Goal: Task Accomplishment & Management: Use online tool/utility

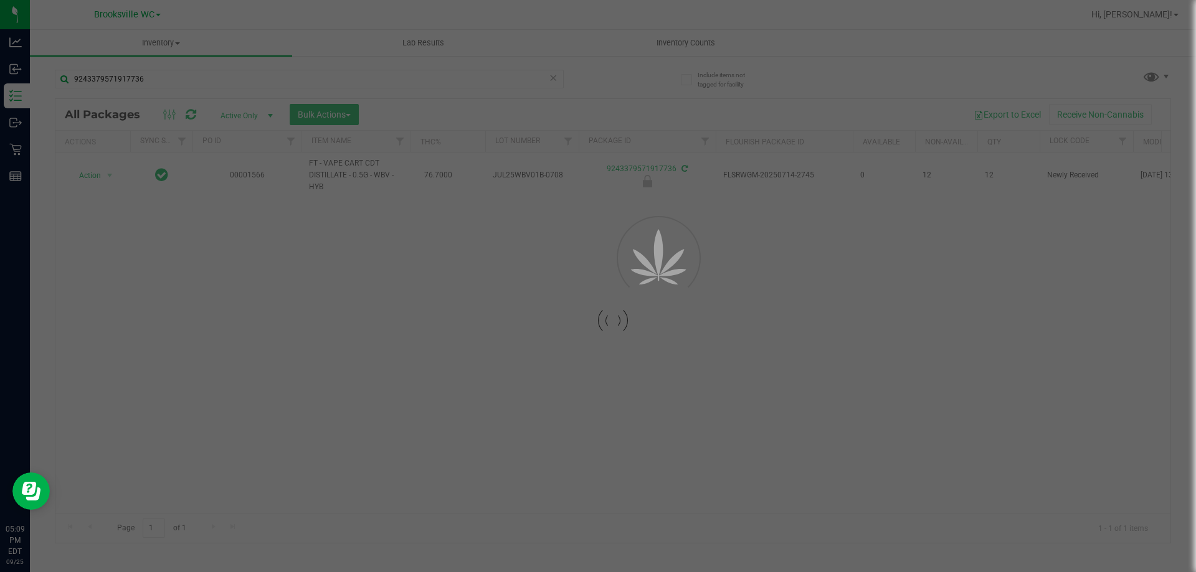
type input "9243379571917736"
click at [104, 171] on div at bounding box center [612, 321] width 1115 height 444
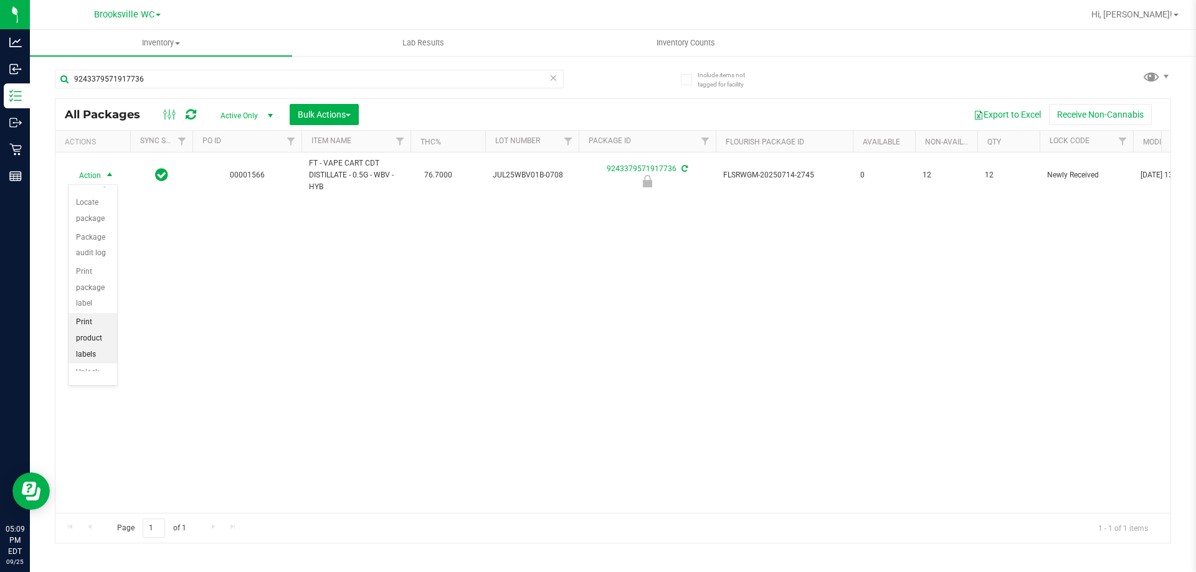
scroll to position [90, 0]
click at [95, 348] on li "Unlock package" at bounding box center [93, 353] width 49 height 34
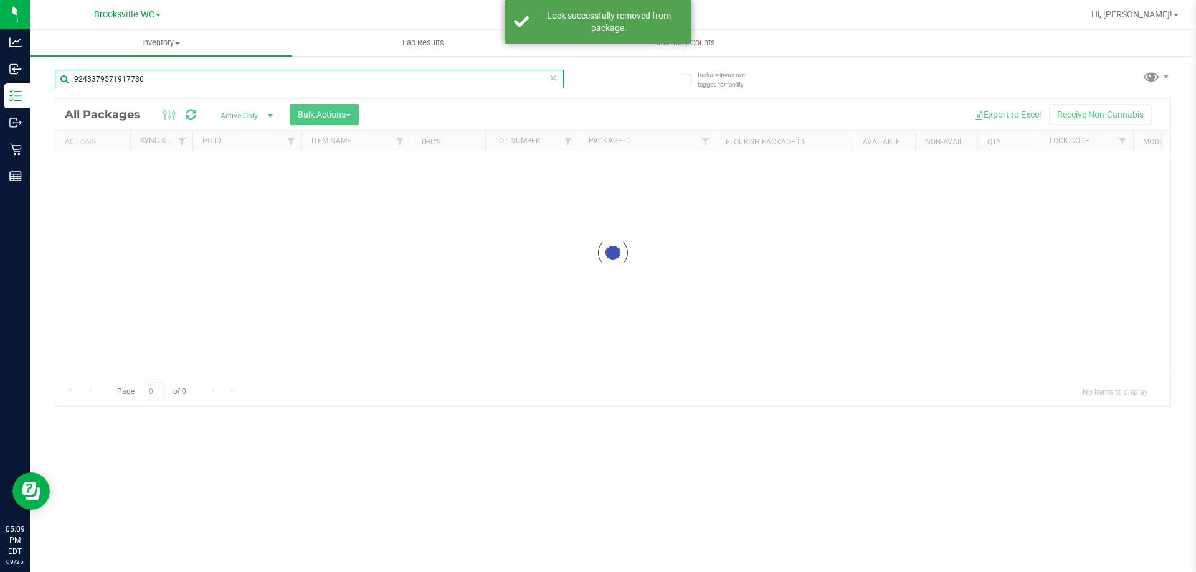
click at [174, 78] on input "9243379571917736" at bounding box center [309, 79] width 509 height 19
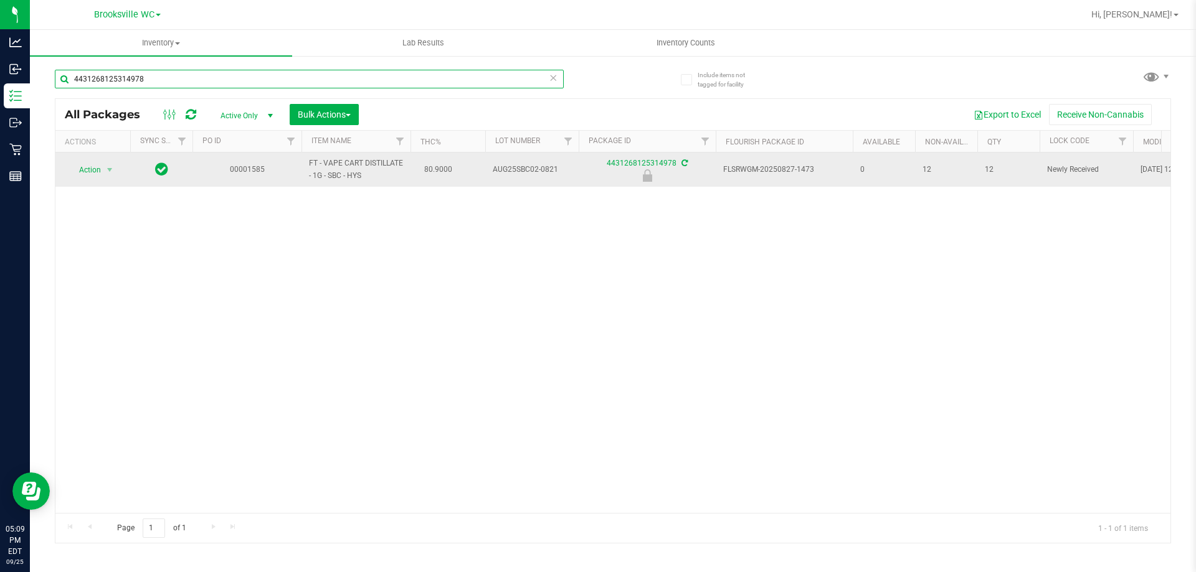
type input "4431268125314978"
drag, startPoint x: 100, startPoint y: 164, endPoint x: 99, endPoint y: 206, distance: 42.4
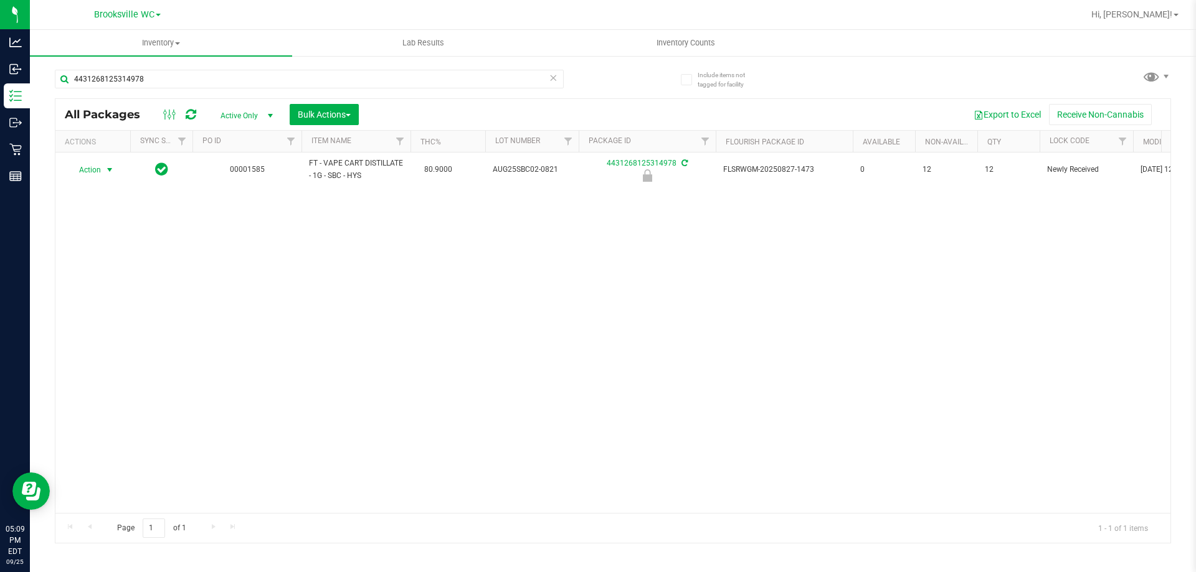
click at [100, 163] on span "Action" at bounding box center [85, 169] width 34 height 17
click at [116, 308] on li "Unlock package" at bounding box center [109, 317] width 80 height 19
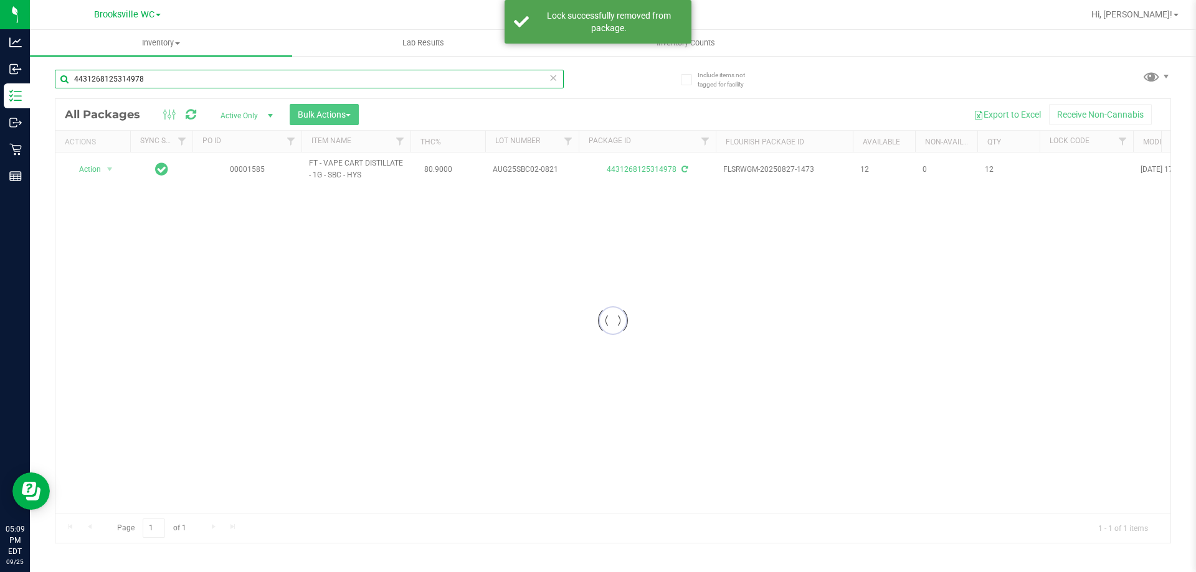
click at [143, 79] on input "4431268125314978" at bounding box center [309, 79] width 509 height 19
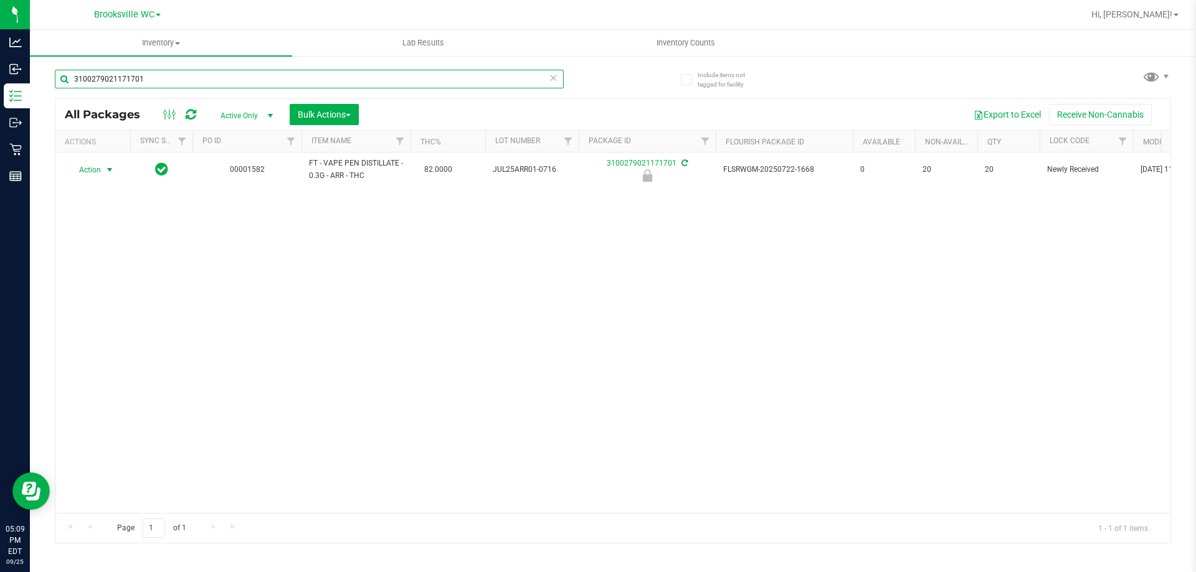
type input "3100279021171701"
click at [99, 169] on span "Action" at bounding box center [85, 169] width 34 height 17
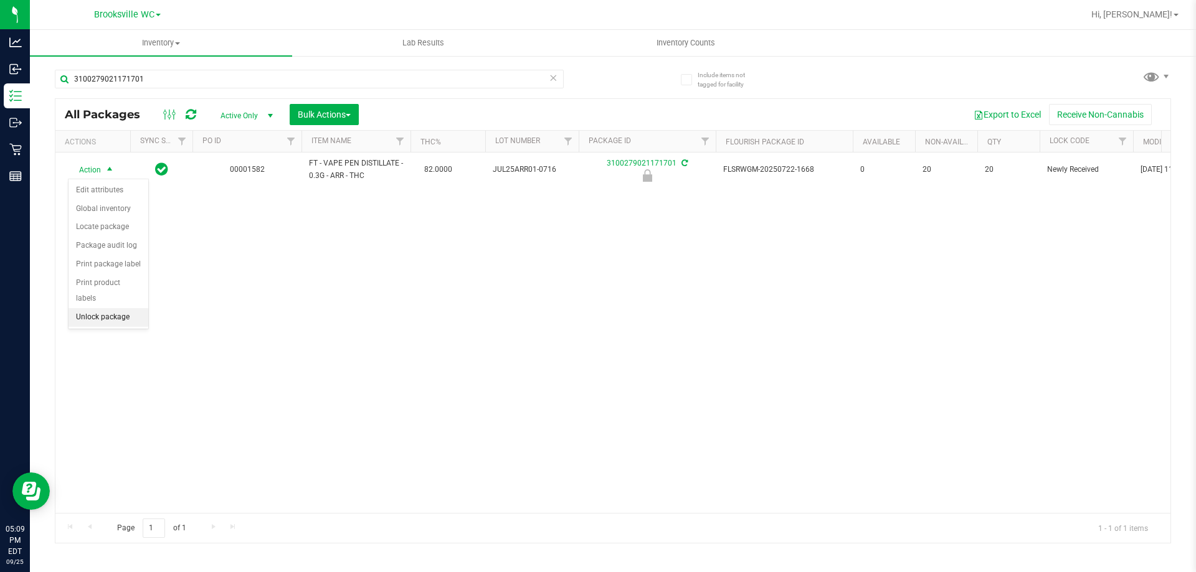
click at [107, 308] on li "Unlock package" at bounding box center [109, 317] width 80 height 19
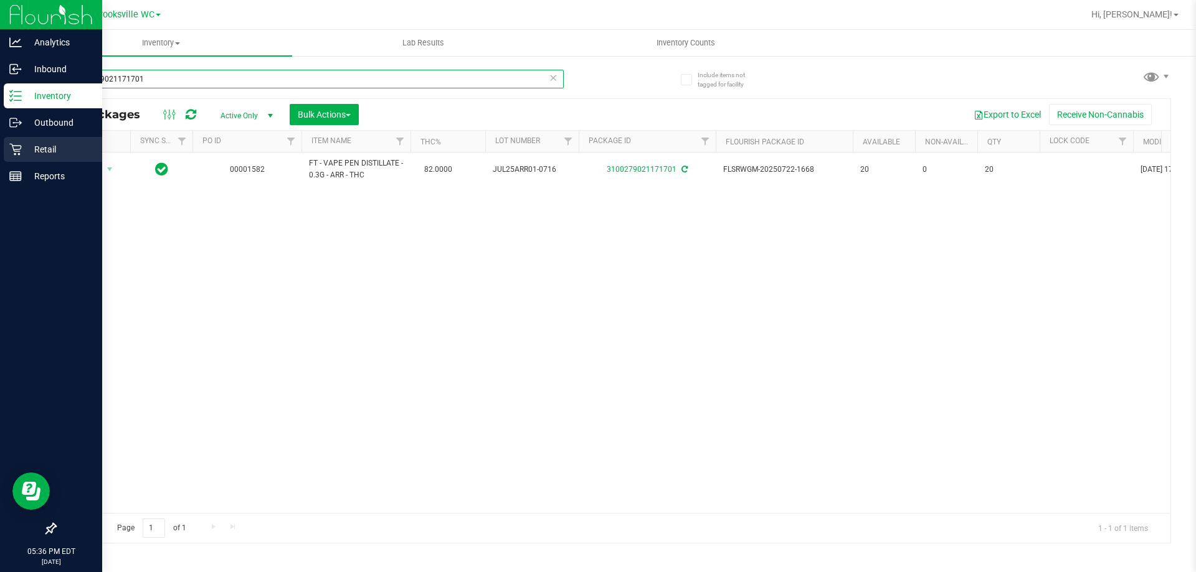
drag, startPoint x: 189, startPoint y: 82, endPoint x: 0, endPoint y: 158, distance: 203.2
click at [0, 142] on div "Analytics Inbound Inventory Outbound Retail Reports 05:36 PM EDT [DATE] 09/25 B…" at bounding box center [598, 286] width 1196 height 572
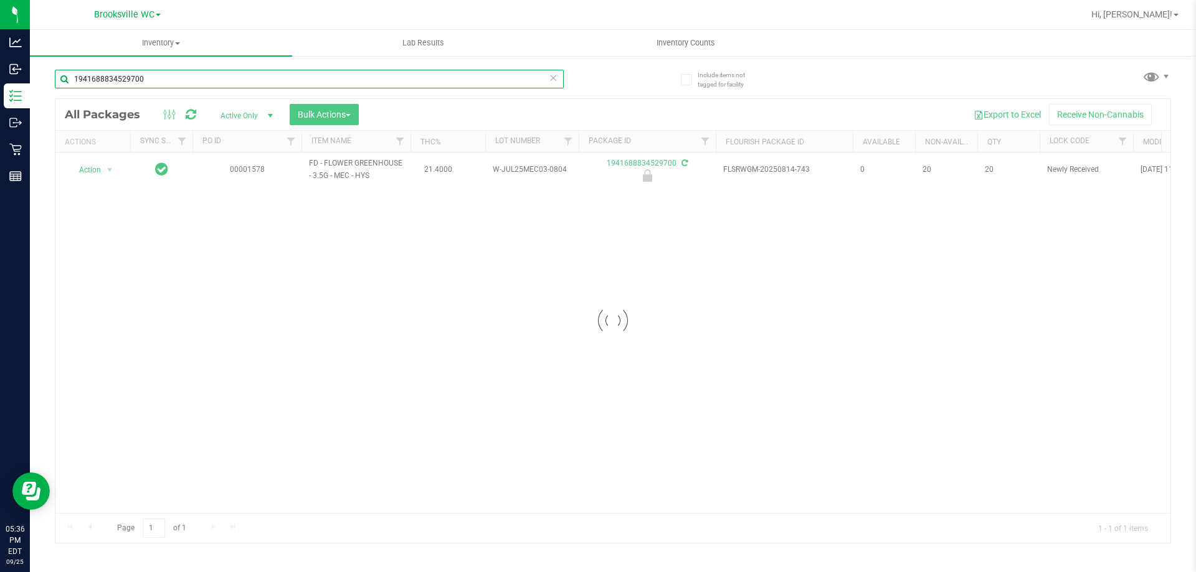
type input "1941688834529700"
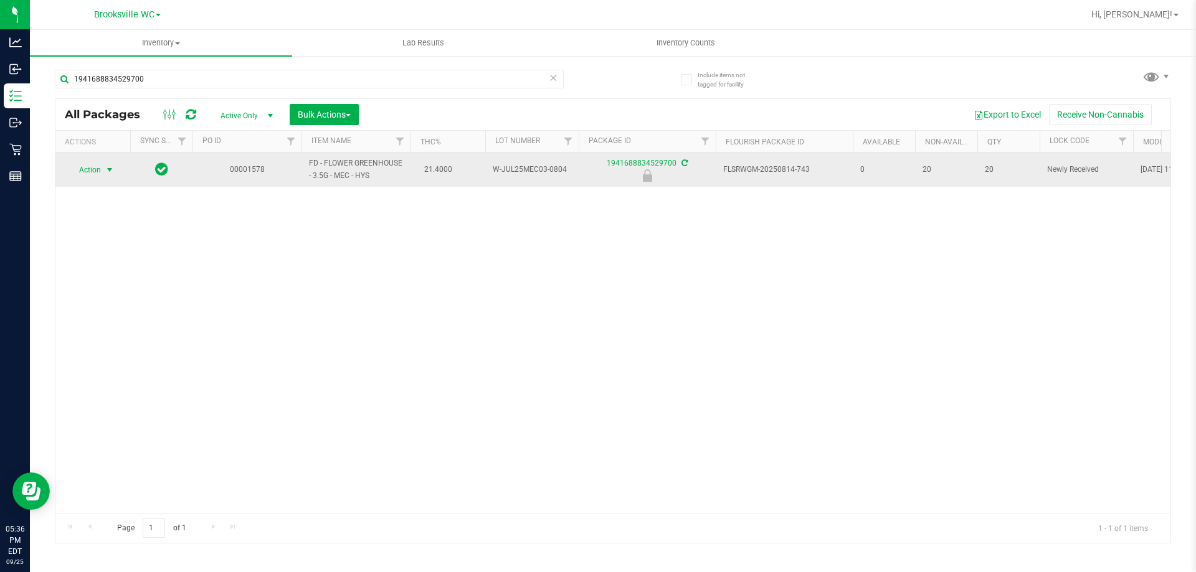
click at [91, 168] on span "Action" at bounding box center [85, 169] width 34 height 17
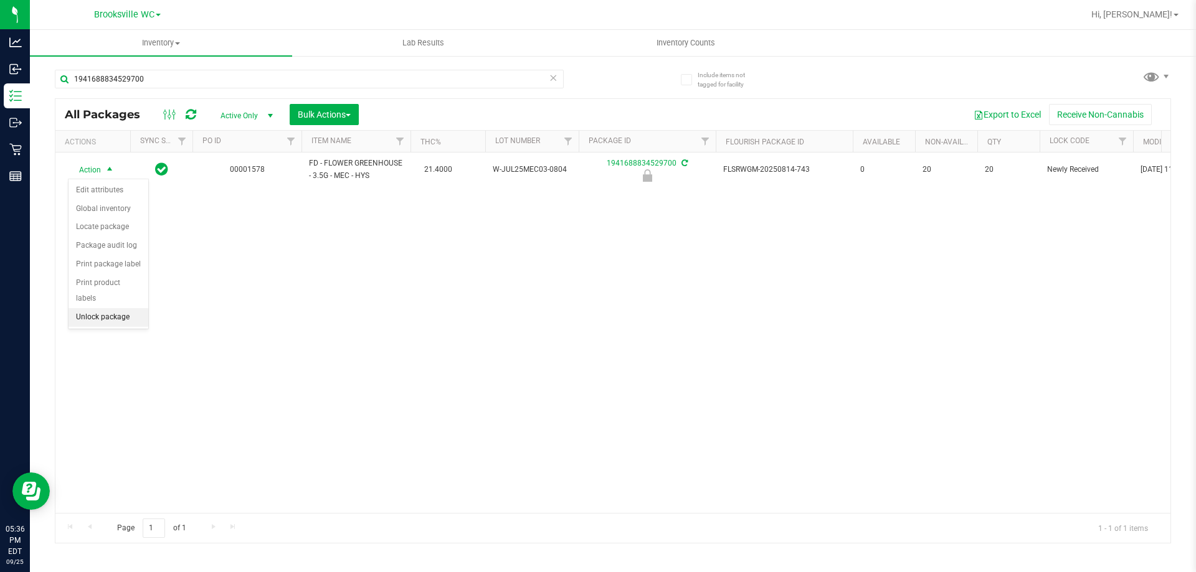
click at [124, 308] on li "Unlock package" at bounding box center [109, 317] width 80 height 19
